Goal: Task Accomplishment & Management: Manage account settings

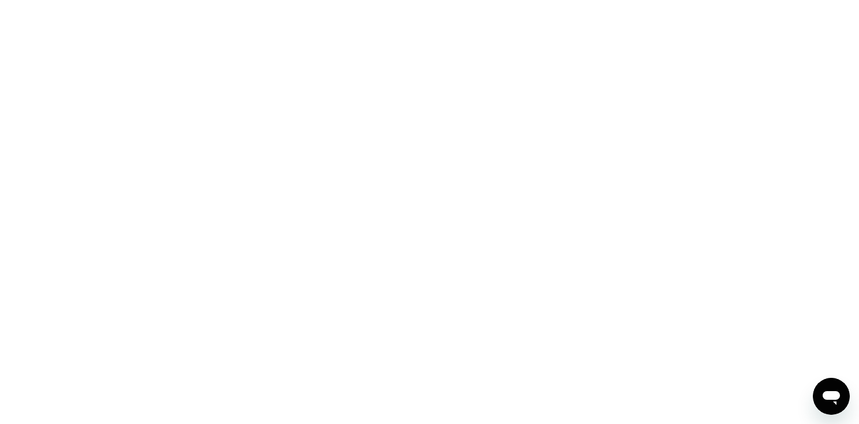
click at [380, 227] on div at bounding box center [429, 212] width 859 height 424
click at [382, 237] on div at bounding box center [429, 212] width 859 height 424
drag, startPoint x: 384, startPoint y: 245, endPoint x: 380, endPoint y: 259, distance: 14.6
click at [378, 273] on div at bounding box center [429, 212] width 859 height 424
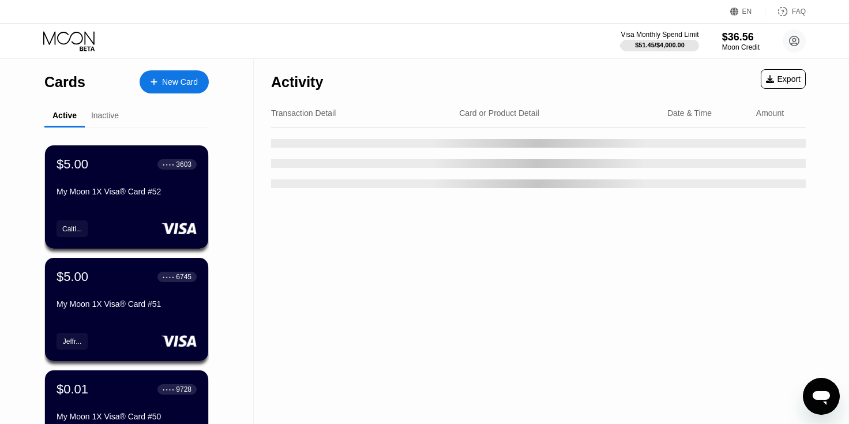
click at [252, 262] on div "Cards New Card Active Inactive $5.00 ● ● ● ● 3603 My Moon 1X Visa® Card #52 Cai…" at bounding box center [127, 410] width 254 height 702
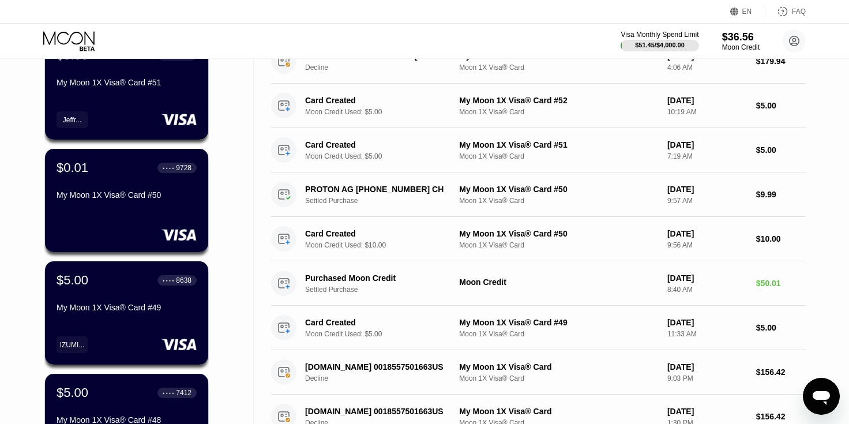
scroll to position [516, 0]
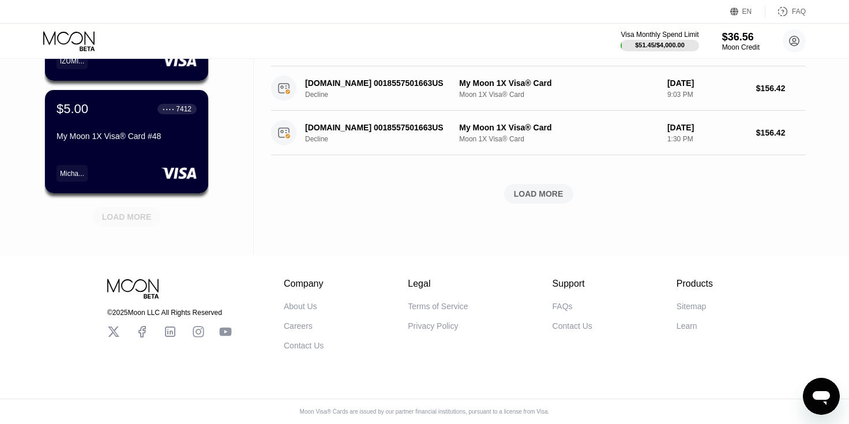
click at [121, 212] on div "LOAD MORE" at bounding box center [127, 217] width 50 height 10
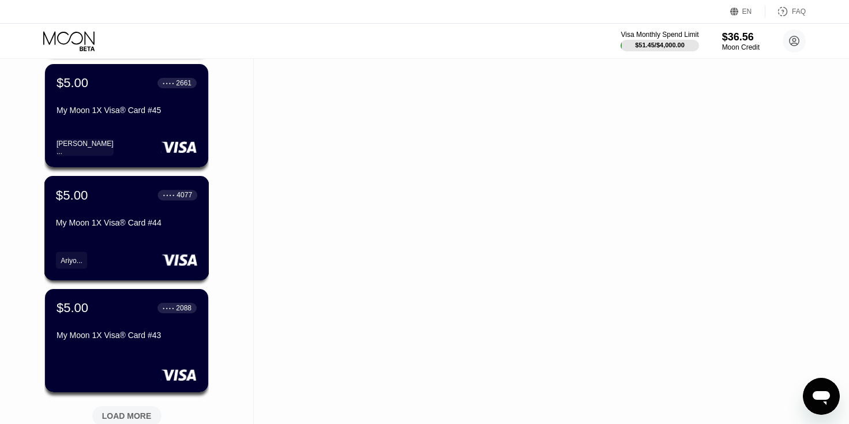
scroll to position [1078, 0]
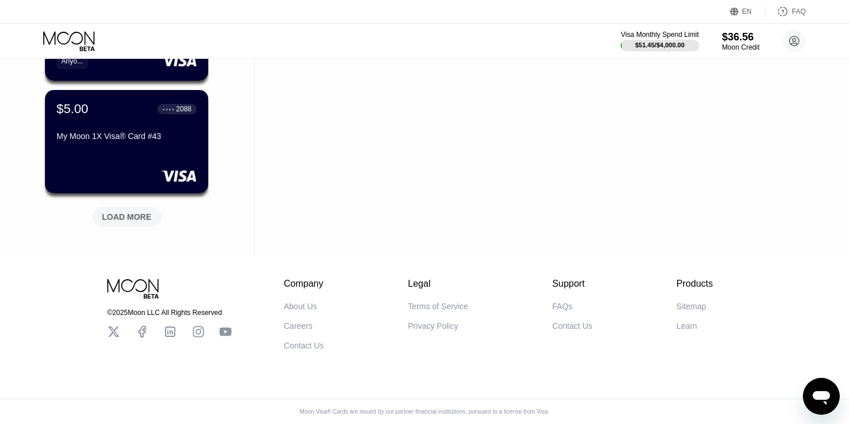
click at [136, 212] on div "LOAD MORE" at bounding box center [127, 217] width 50 height 10
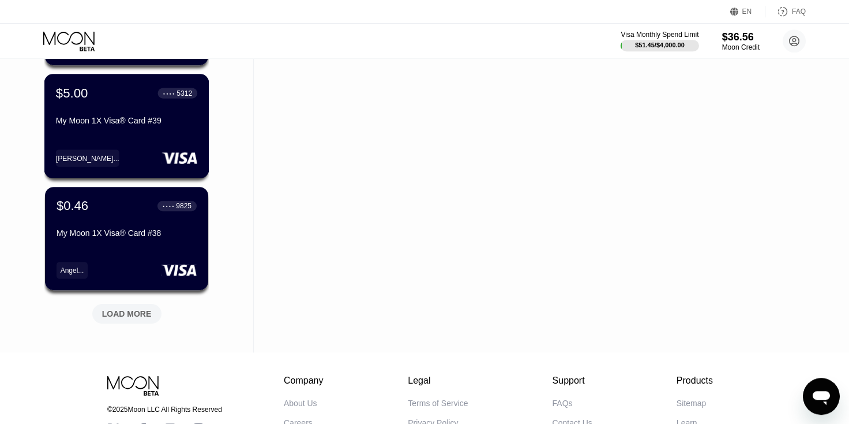
scroll to position [1641, 0]
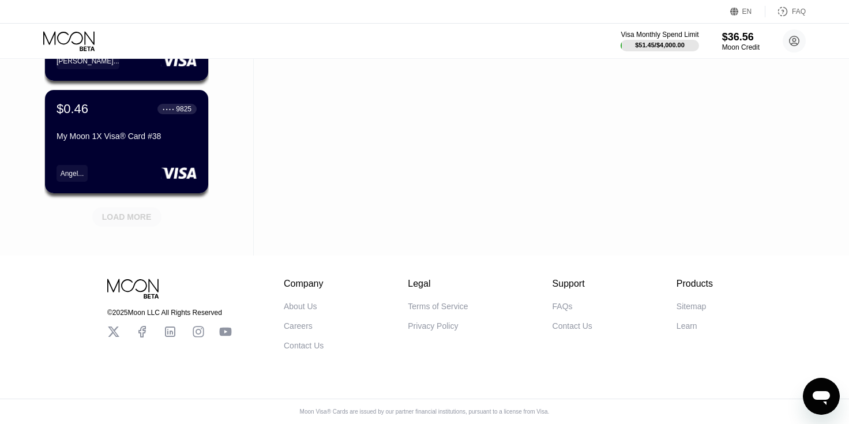
click at [138, 212] on div "LOAD MORE" at bounding box center [127, 217] width 50 height 10
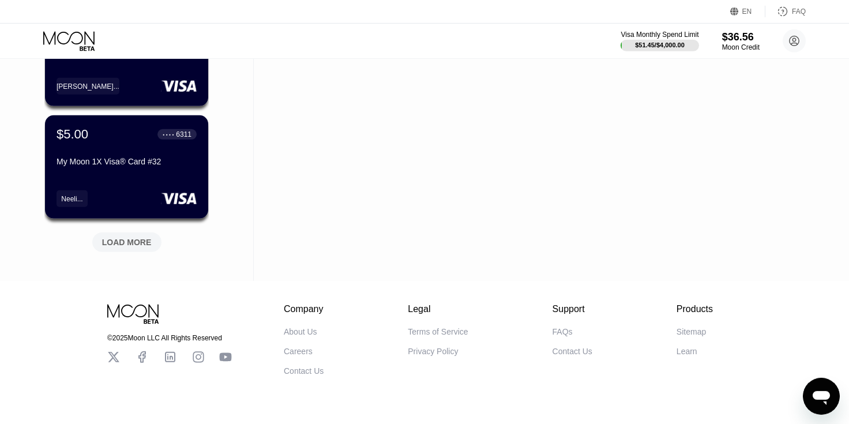
scroll to position [2170, 0]
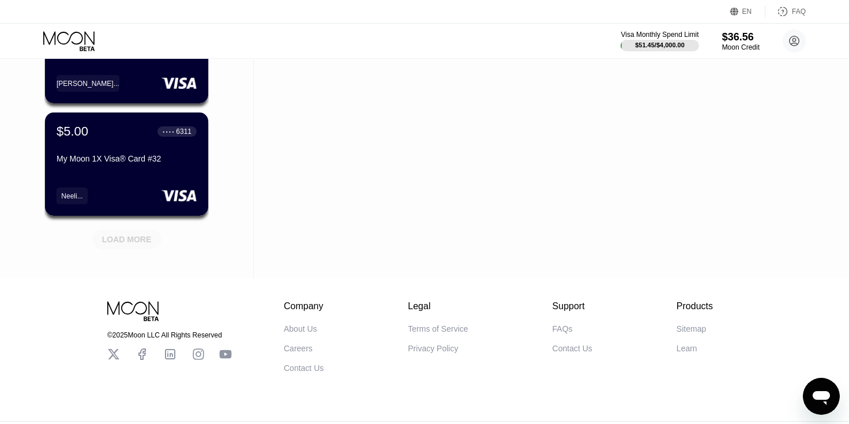
click at [138, 245] on div "LOAD MORE" at bounding box center [127, 239] width 50 height 10
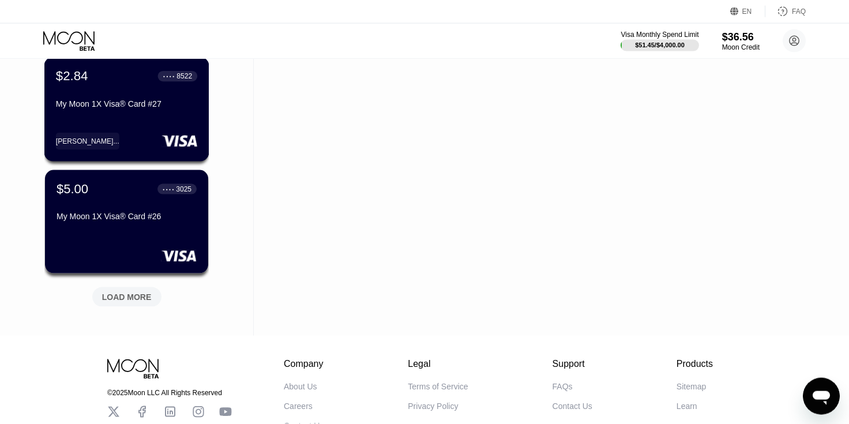
scroll to position [2759, 0]
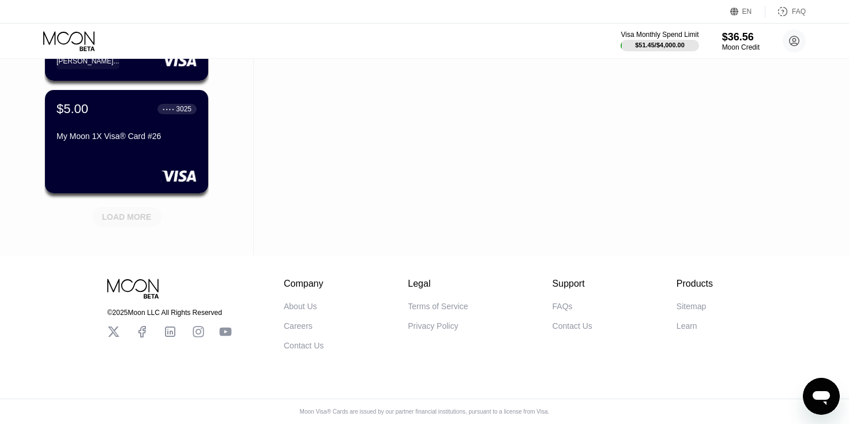
click at [139, 212] on div "LOAD MORE" at bounding box center [127, 217] width 50 height 10
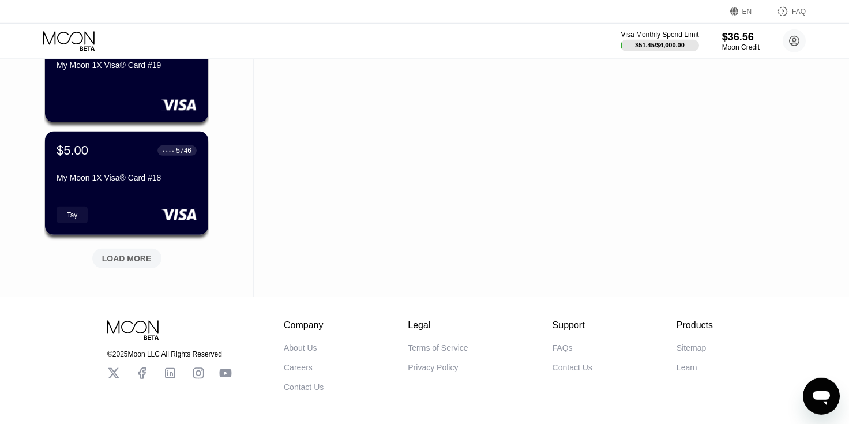
scroll to position [3288, 0]
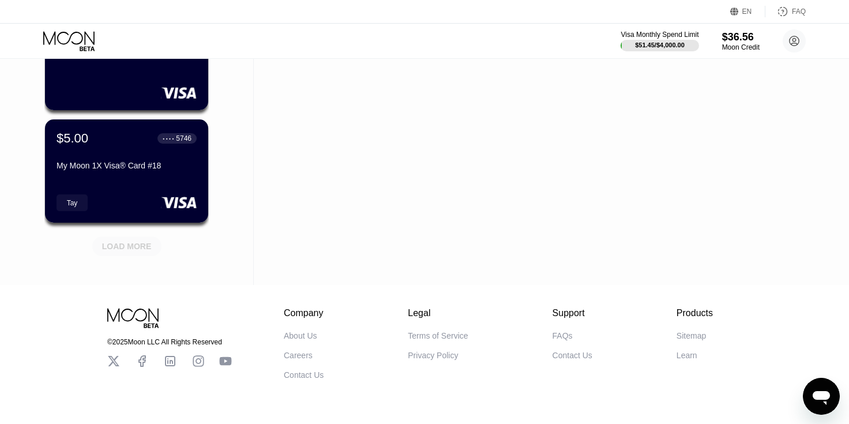
click at [132, 250] on div "LOAD MORE" at bounding box center [127, 246] width 50 height 10
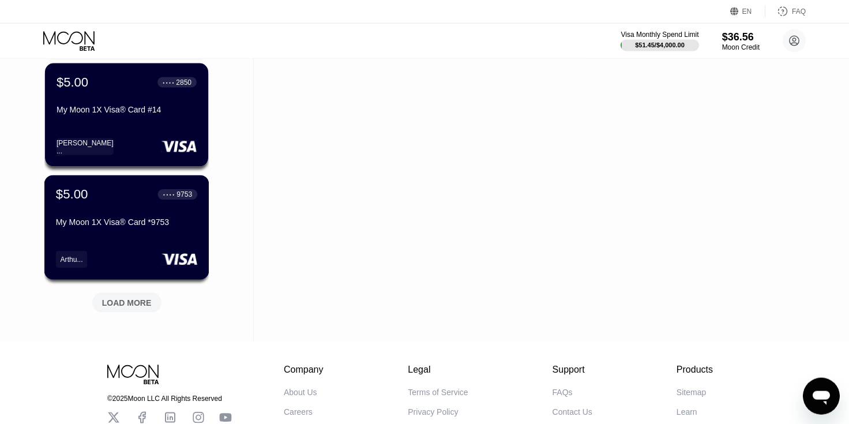
scroll to position [3877, 0]
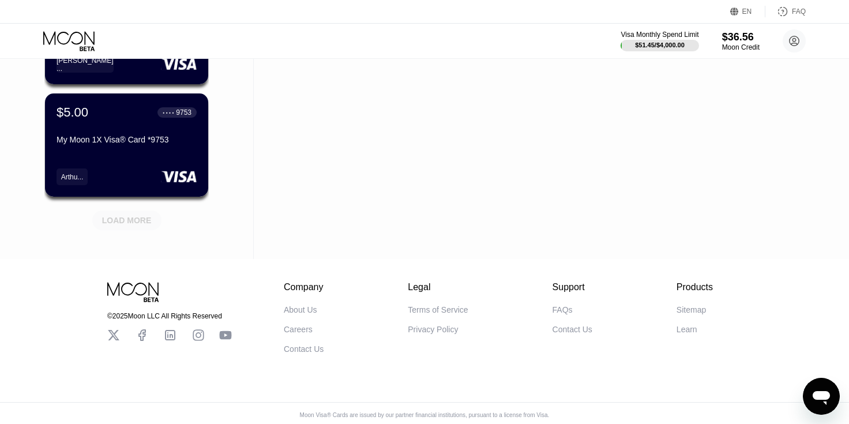
click at [134, 226] on div "LOAD MORE" at bounding box center [127, 220] width 50 height 10
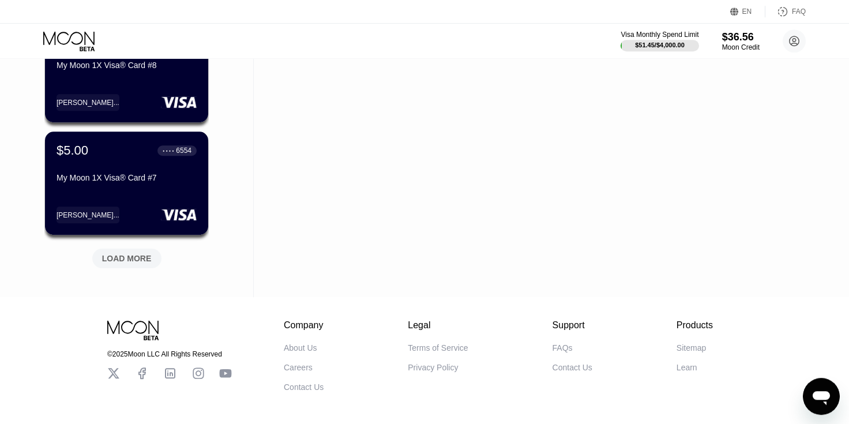
scroll to position [4453, 0]
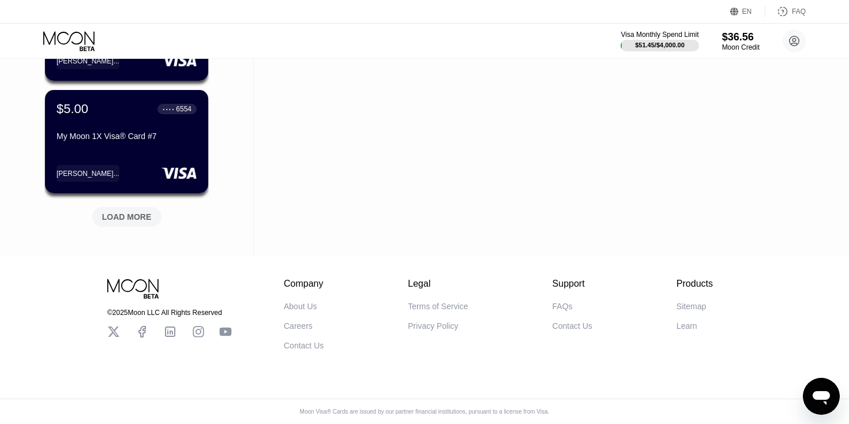
click at [136, 212] on div "LOAD MORE" at bounding box center [127, 217] width 50 height 10
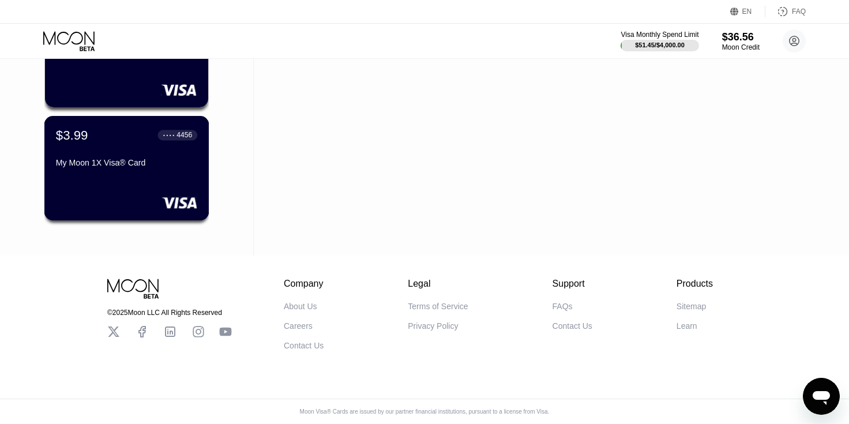
scroll to position [4865, 0]
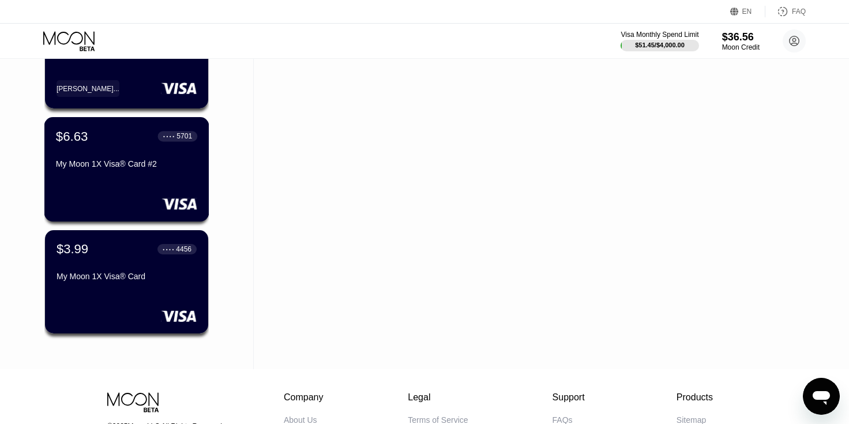
click at [138, 185] on div "$6.63 ● ● ● ● 5701 My Moon 1X Visa® Card #2" at bounding box center [126, 169] width 165 height 104
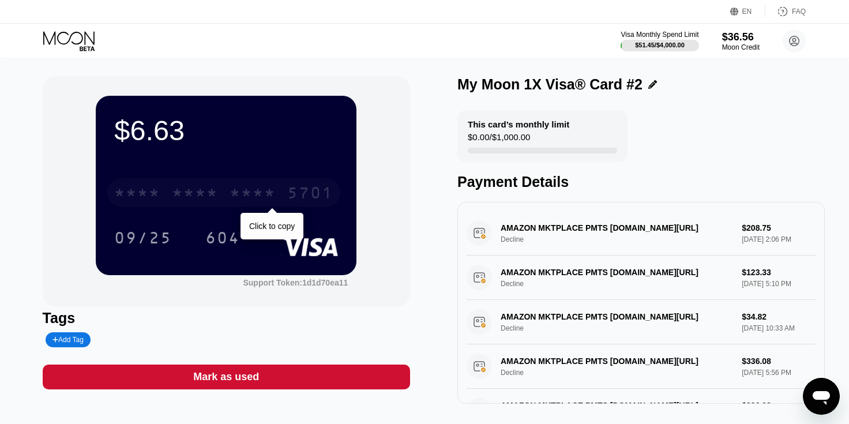
click at [213, 193] on div "* * * *" at bounding box center [195, 194] width 46 height 18
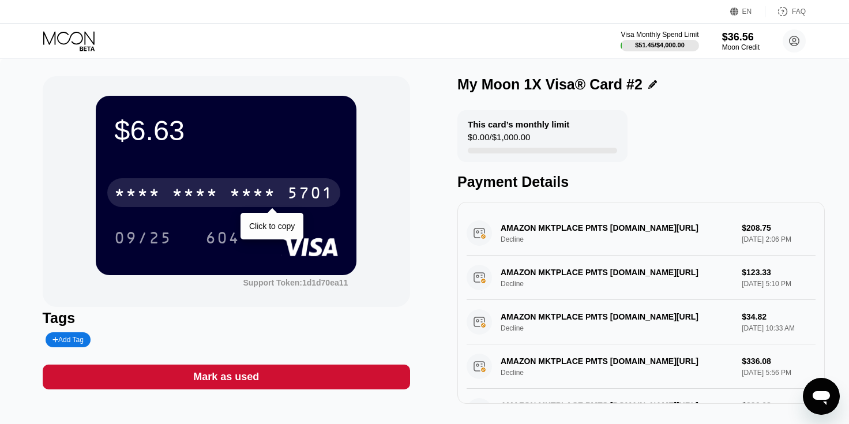
click at [290, 194] on div "5701" at bounding box center [310, 194] width 46 height 18
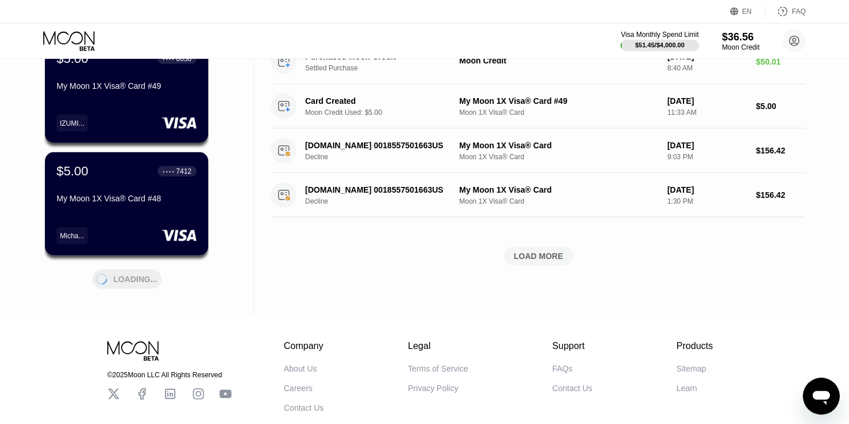
scroll to position [516, 0]
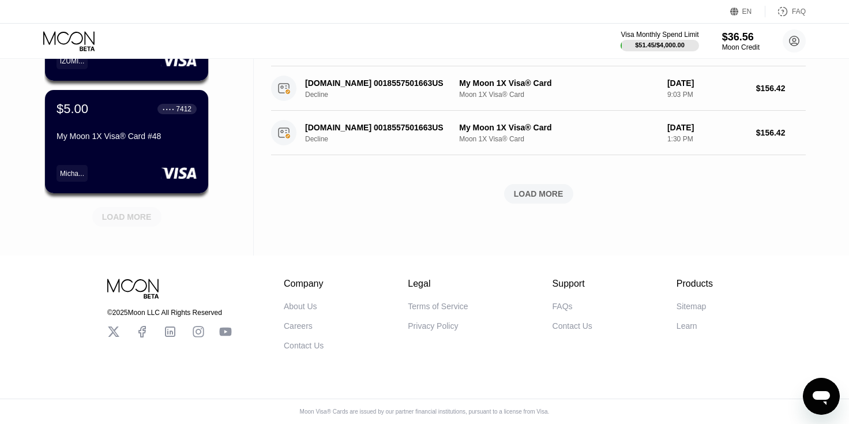
click at [145, 212] on div "LOAD MORE" at bounding box center [127, 217] width 50 height 10
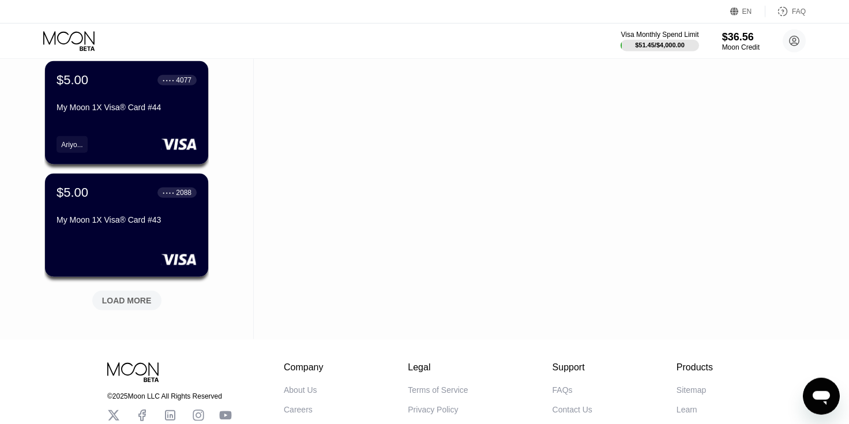
scroll to position [1078, 0]
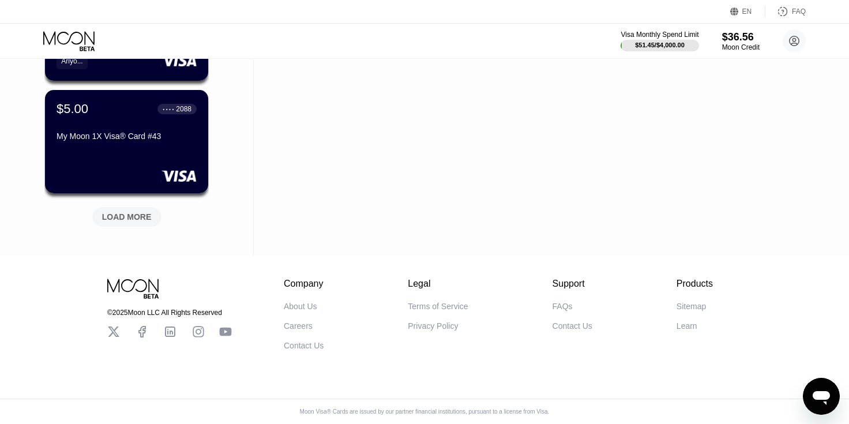
click at [140, 212] on div "LOAD MORE" at bounding box center [127, 217] width 50 height 10
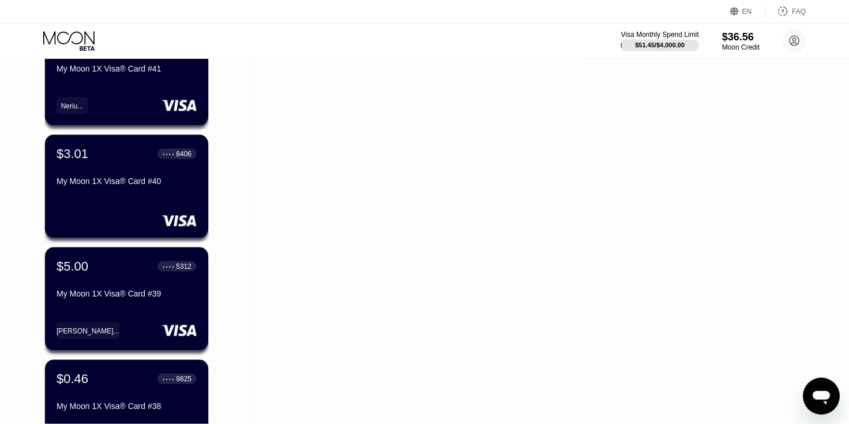
scroll to position [1372, 0]
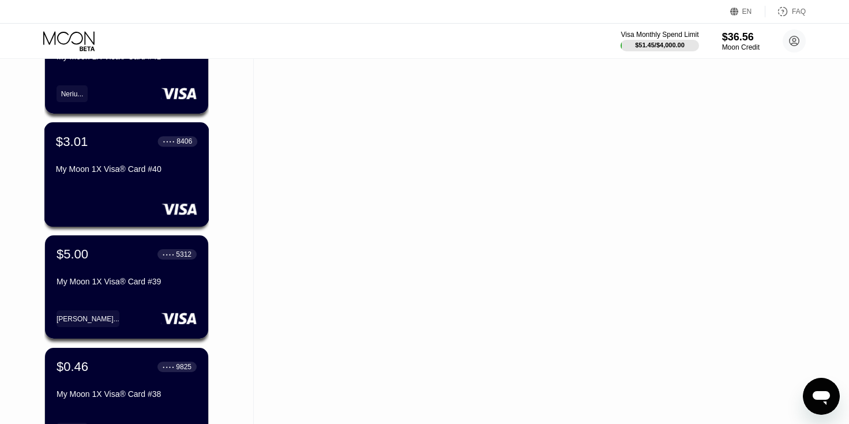
click at [118, 160] on div "$3.01 ● ● ● ● 8406 My Moon 1X Visa® Card #40" at bounding box center [126, 156] width 141 height 44
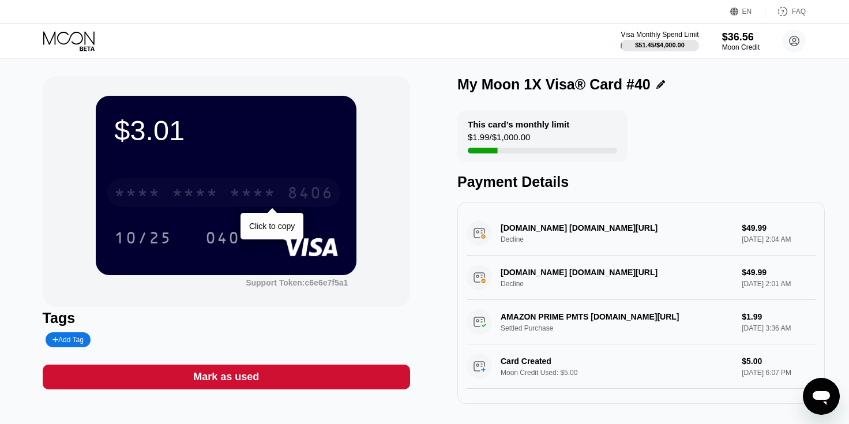
click at [281, 192] on div "* * * * * * * * * * * * 8406" at bounding box center [223, 192] width 233 height 29
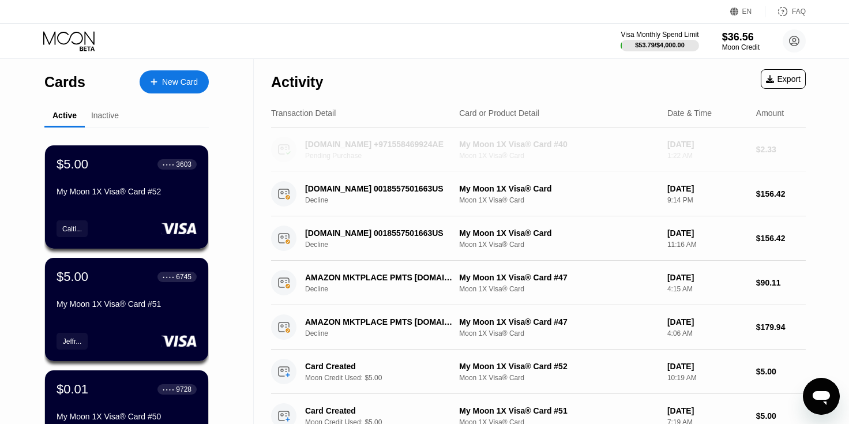
click at [432, 149] on div "MULTILOGIN.COM +971558469924AE" at bounding box center [380, 144] width 150 height 9
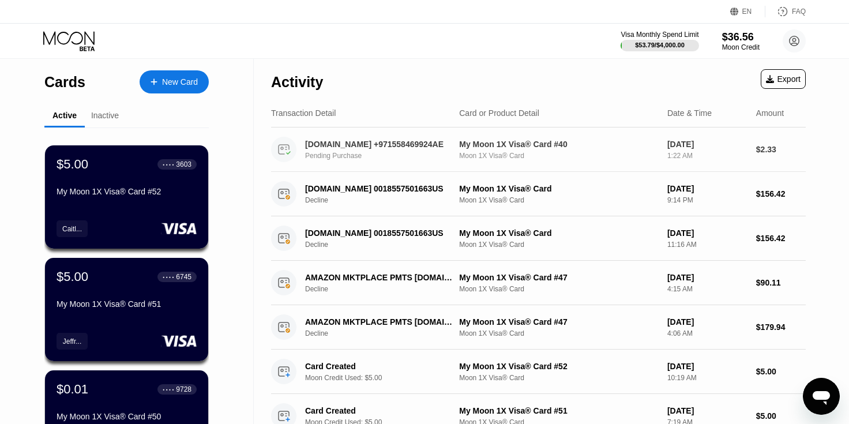
click at [399, 149] on div "MULTILOGIN.COM +971558469924AE" at bounding box center [380, 144] width 150 height 9
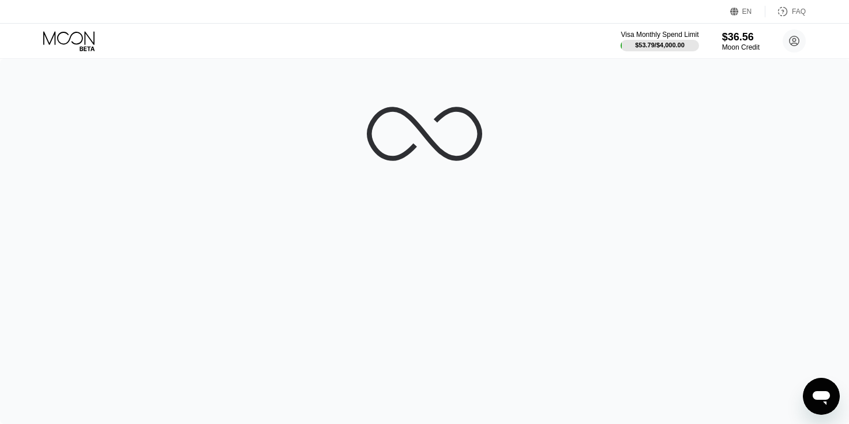
click at [281, 147] on div at bounding box center [424, 241] width 849 height 365
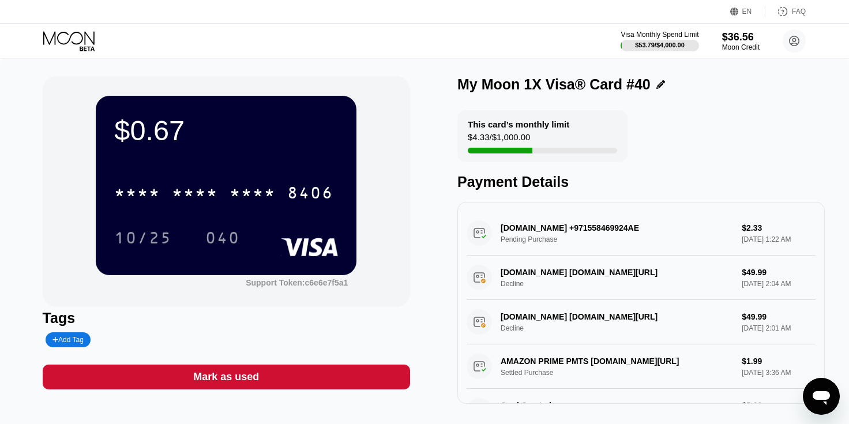
click at [77, 39] on icon at bounding box center [70, 41] width 54 height 20
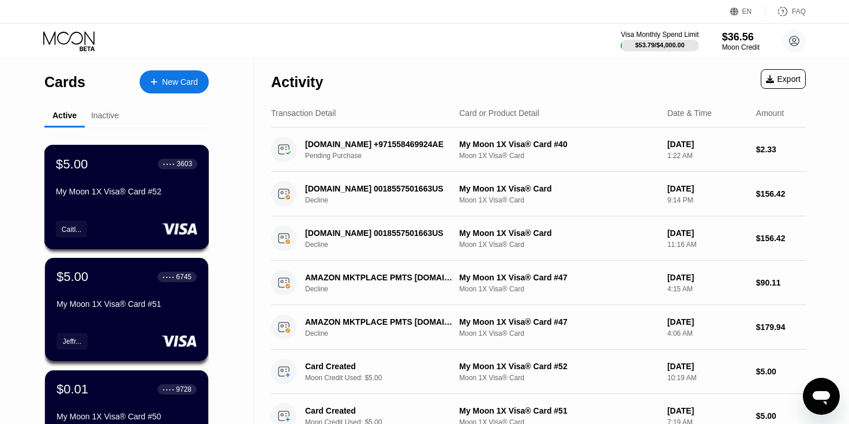
click at [122, 189] on div "$5.00 ● ● ● ● 3603 My Moon 1X Visa® Card #52" at bounding box center [126, 178] width 141 height 44
